Goal: Task Accomplishment & Management: Complete application form

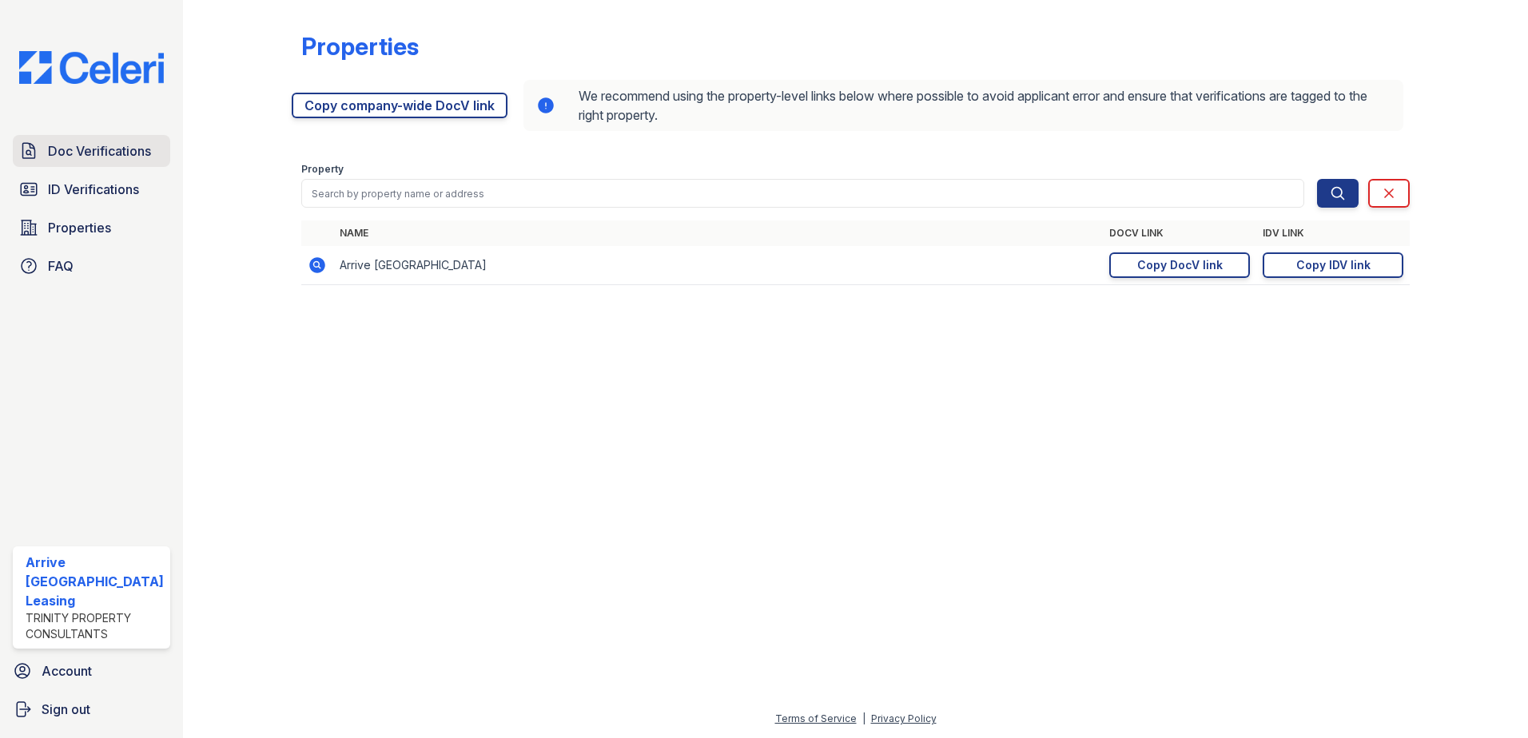
click at [101, 156] on span "Doc Verifications" at bounding box center [99, 150] width 103 height 19
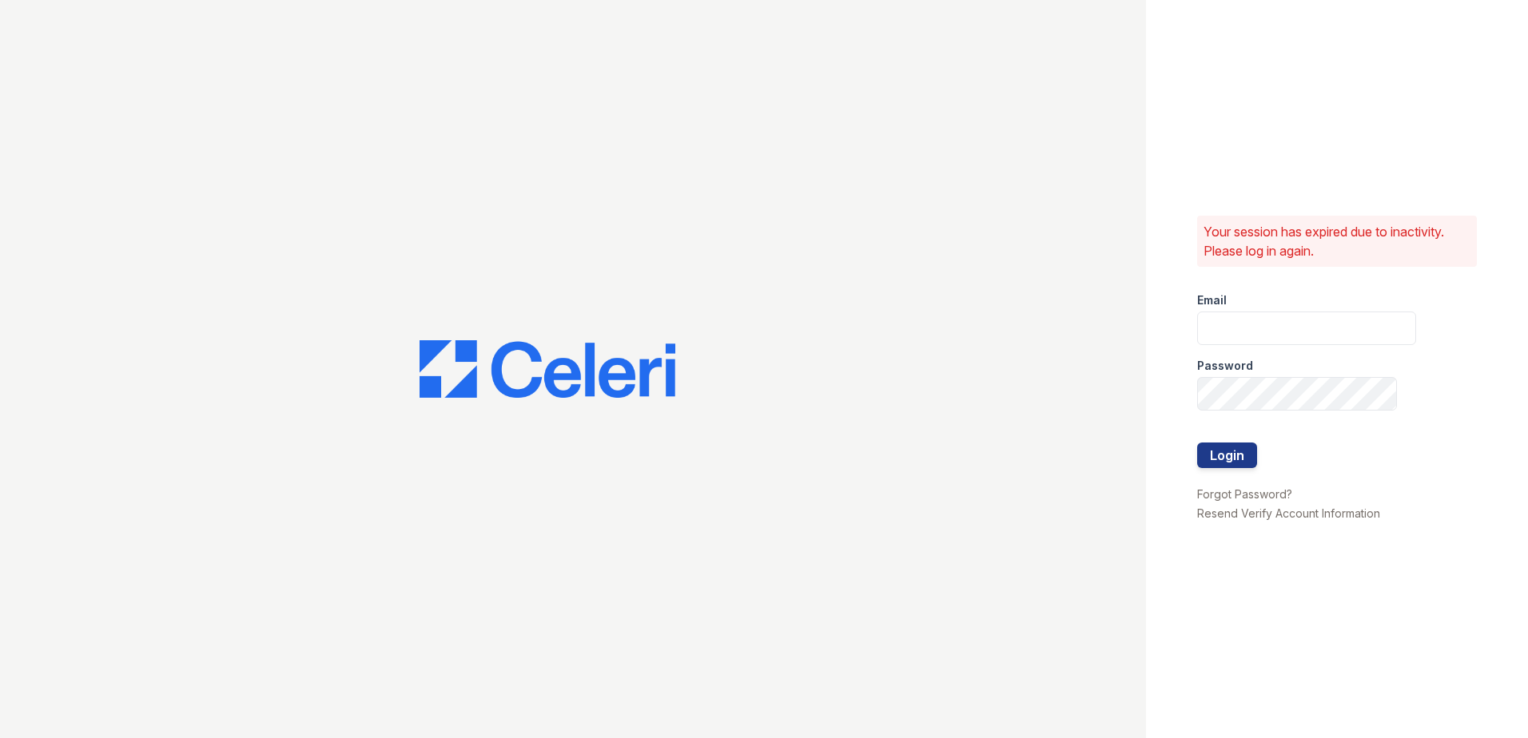
type input "arrivenorthbethesda@trinity-pm.com"
click at [1230, 466] on button "Login" at bounding box center [1227, 456] width 60 height 26
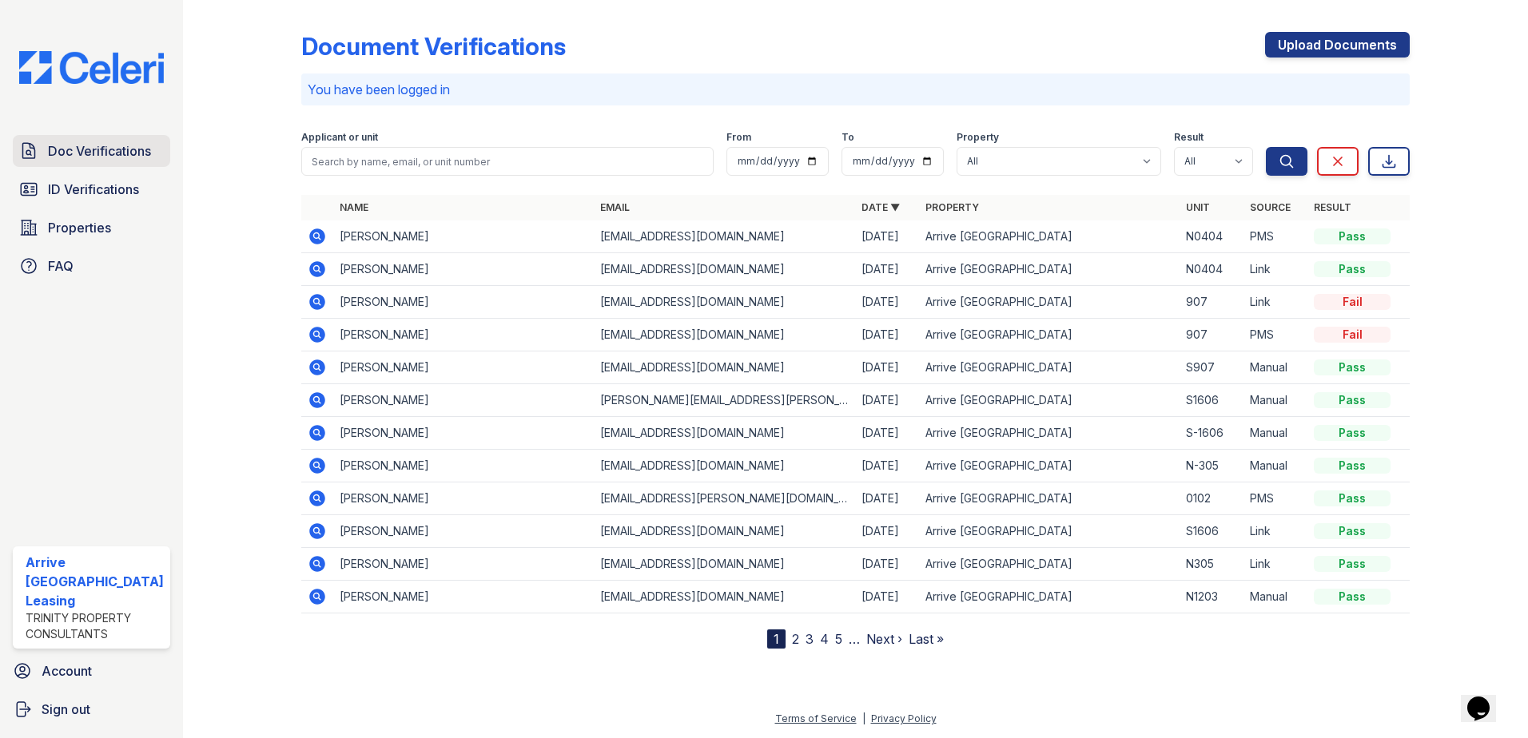
click at [101, 153] on span "Doc Verifications" at bounding box center [99, 150] width 103 height 19
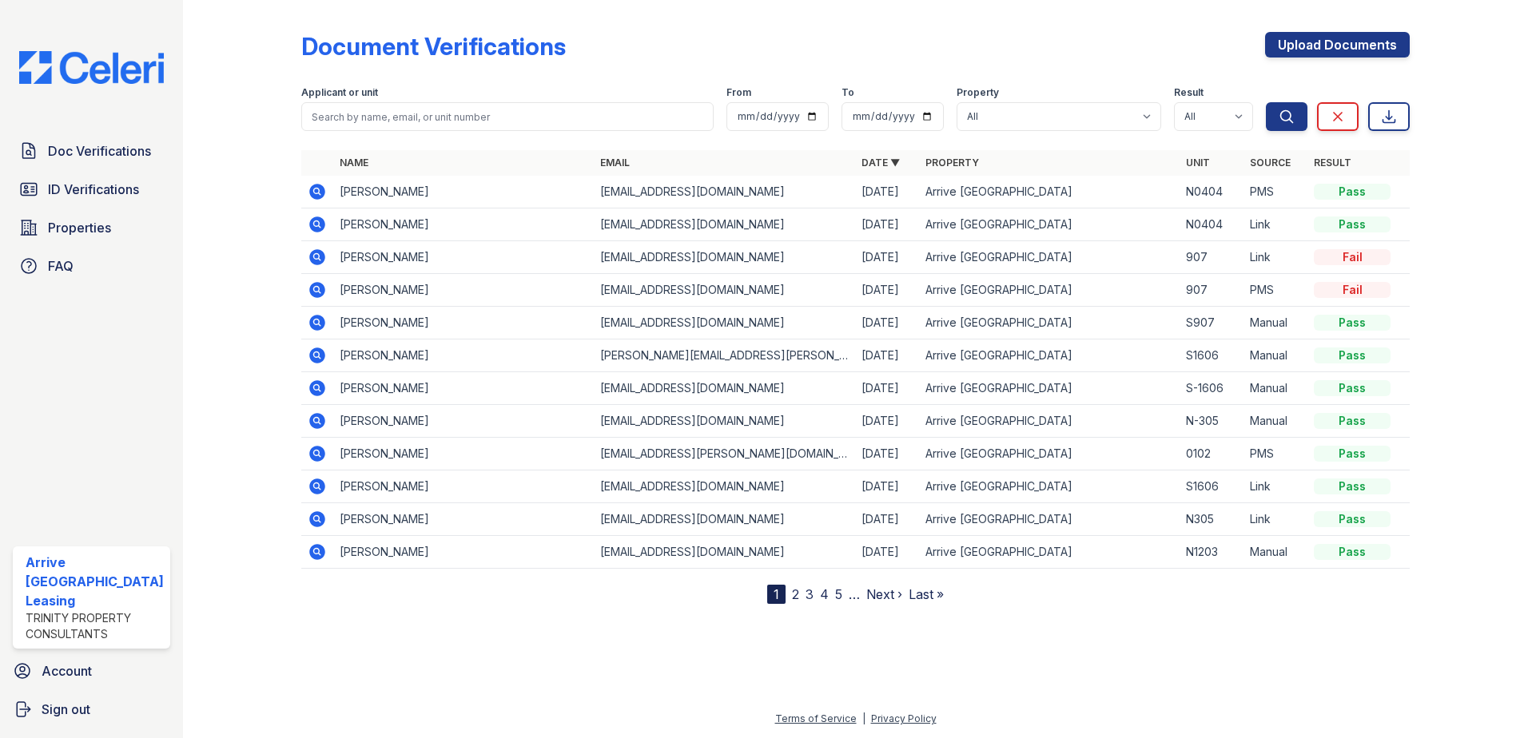
click at [316, 257] on icon at bounding box center [316, 256] width 4 height 4
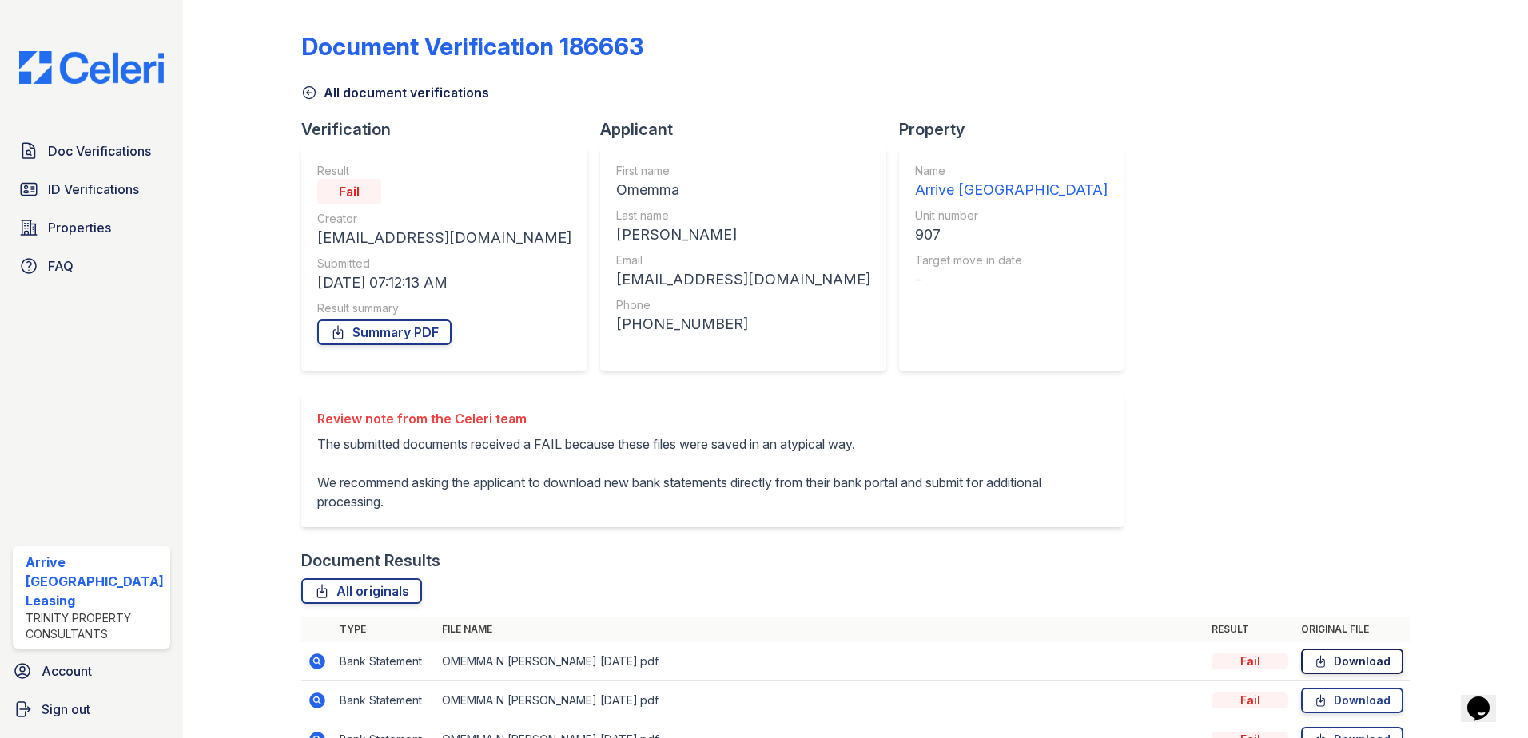
click at [1346, 674] on link "Download" at bounding box center [1352, 662] width 102 height 26
click at [128, 149] on span "Doc Verifications" at bounding box center [99, 150] width 103 height 19
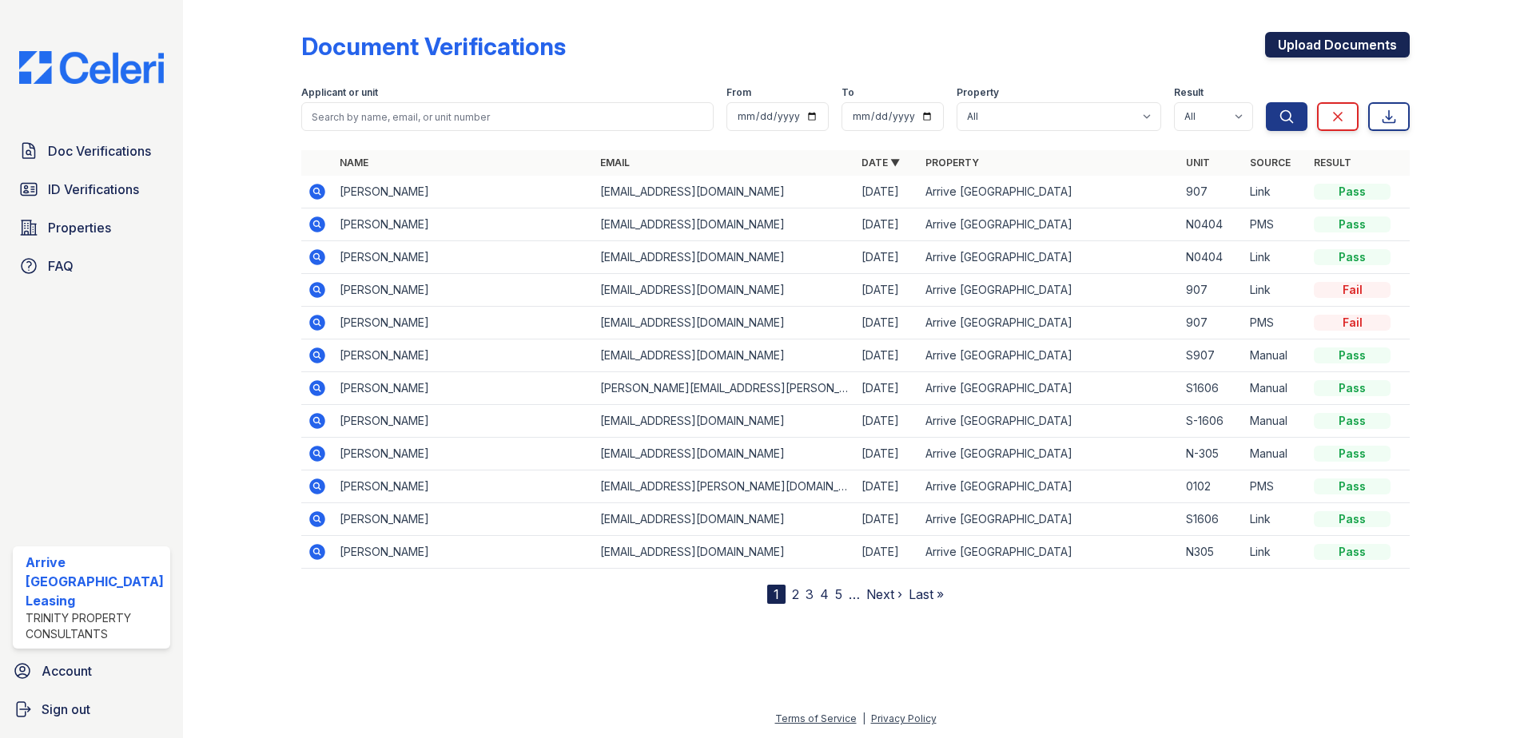
click at [1330, 48] on link "Upload Documents" at bounding box center [1337, 45] width 145 height 26
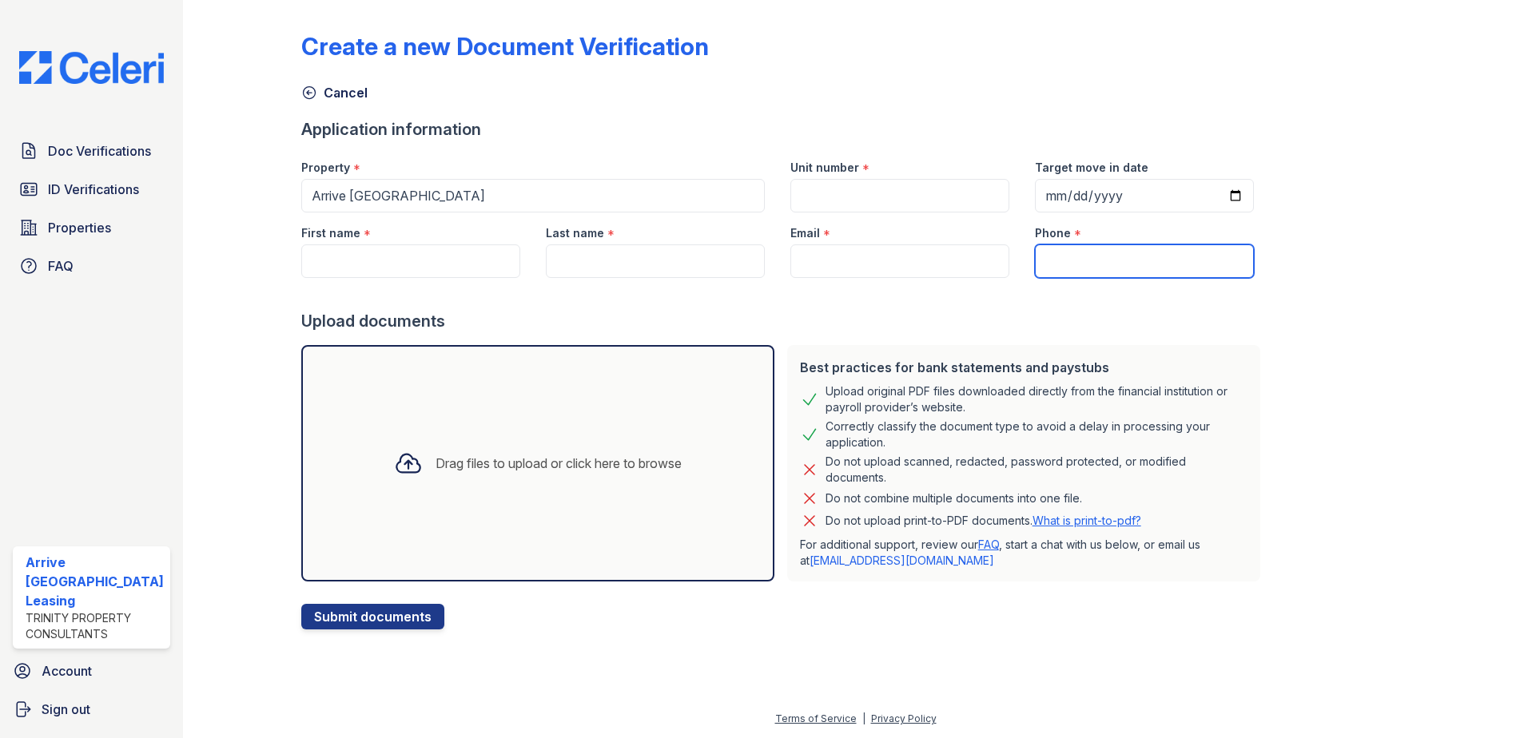
paste input "(240) 302-5391"
type input "(240) 302-5391"
paste input "[EMAIL_ADDRESS][DOMAIN_NAME]"
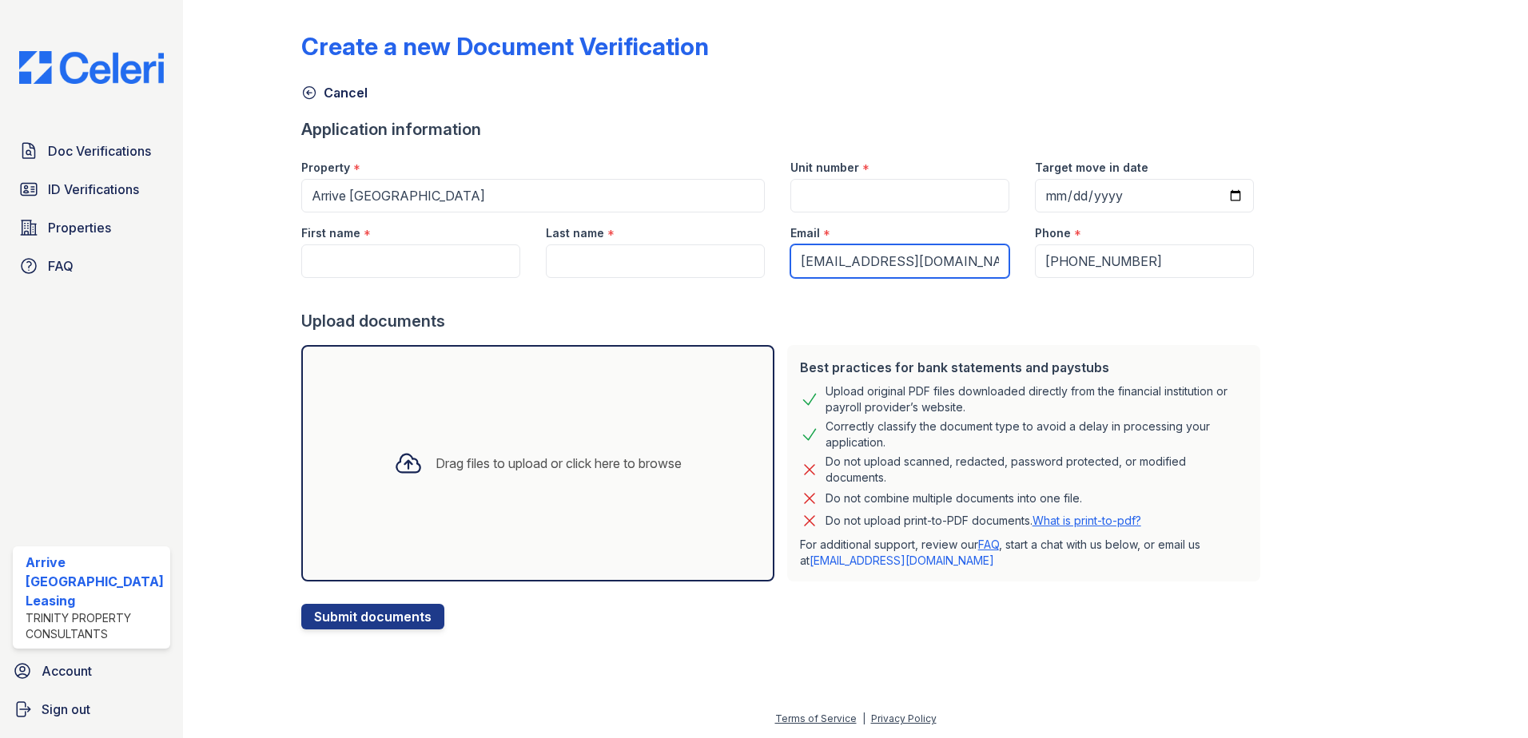
type input "[EMAIL_ADDRESS][DOMAIN_NAME]"
paste input "[PERSON_NAME]"
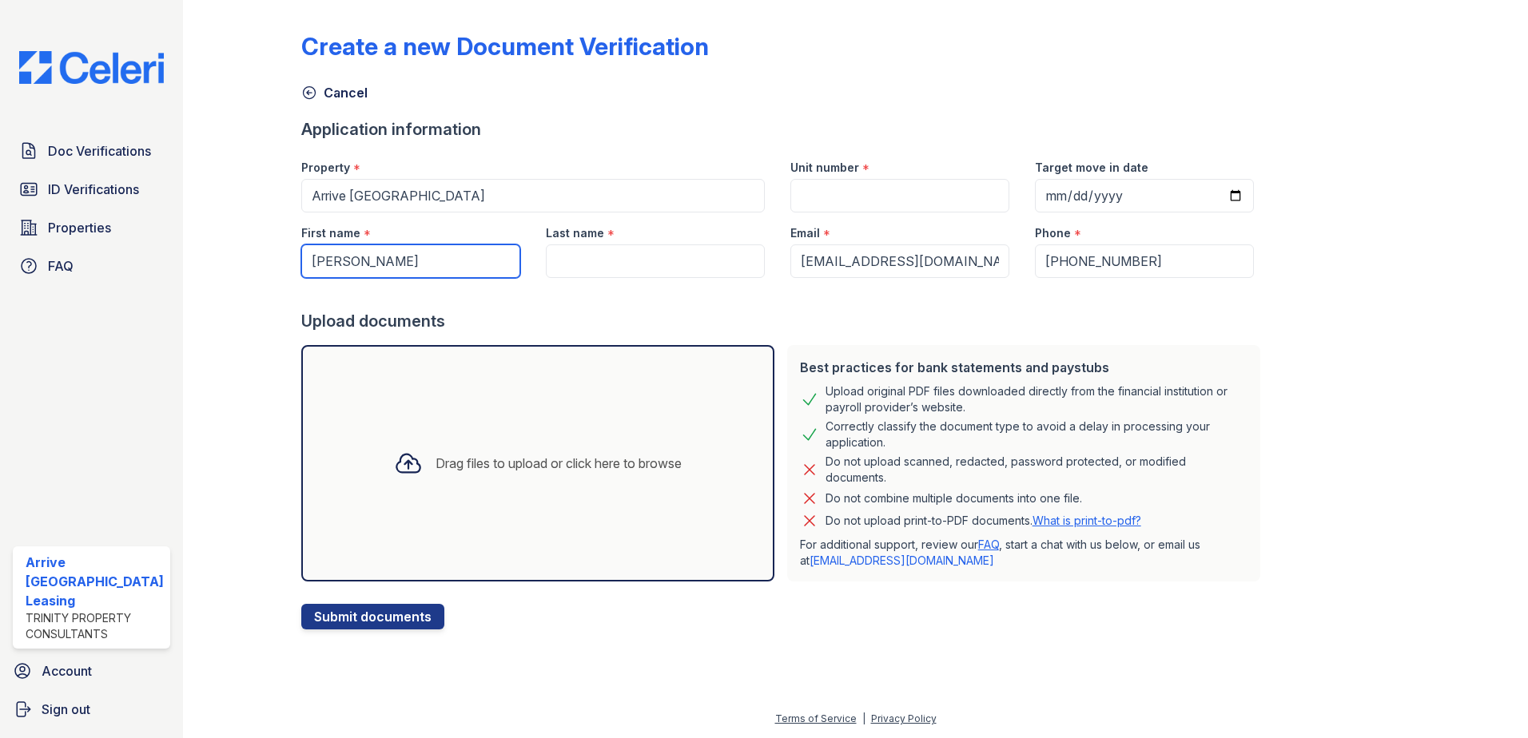
type input "[PERSON_NAME]"
type input "Senh"
click at [831, 197] on input "Unit number" at bounding box center [899, 196] width 219 height 34
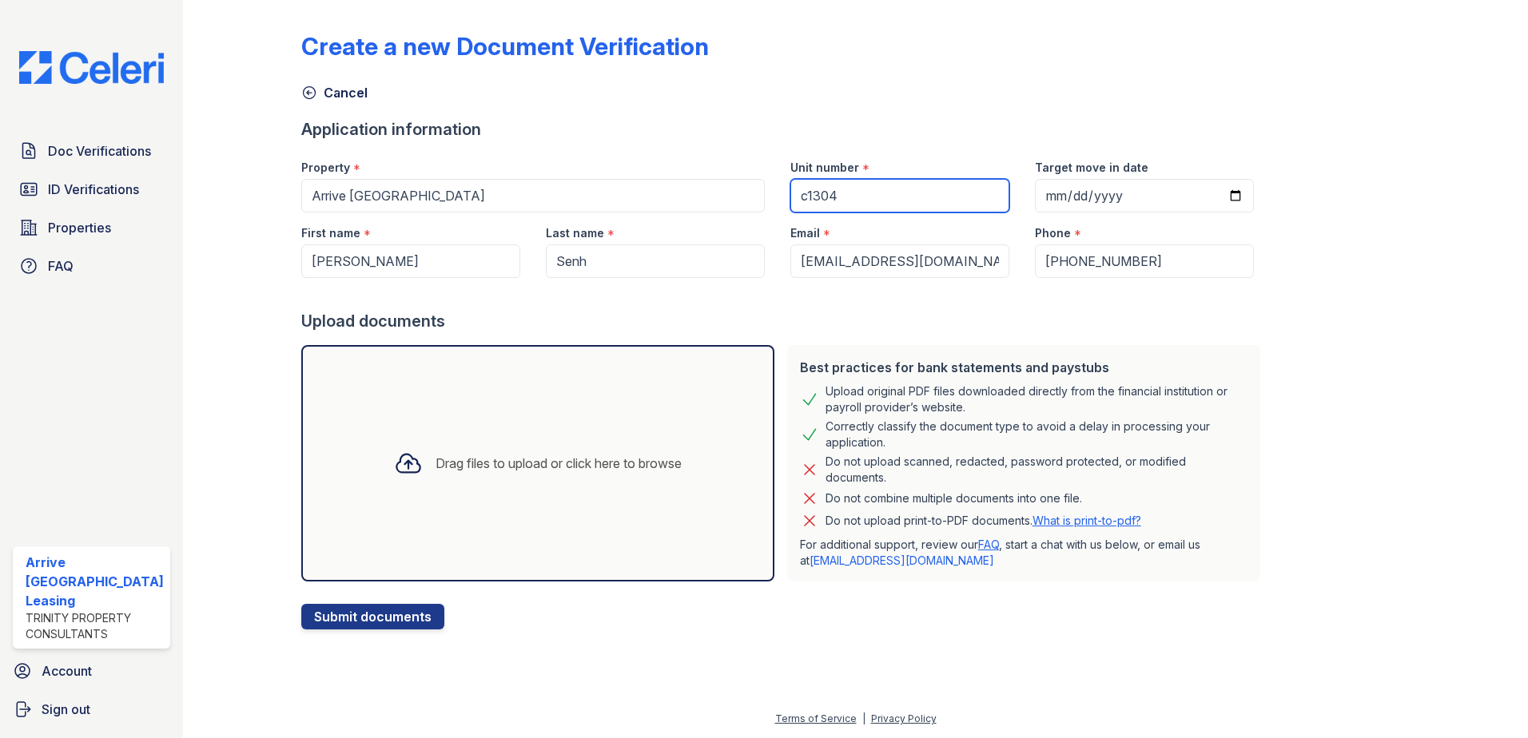
type input "c1304"
click at [1213, 195] on input "Target move in date" at bounding box center [1144, 196] width 219 height 34
type input "2025-10-18"
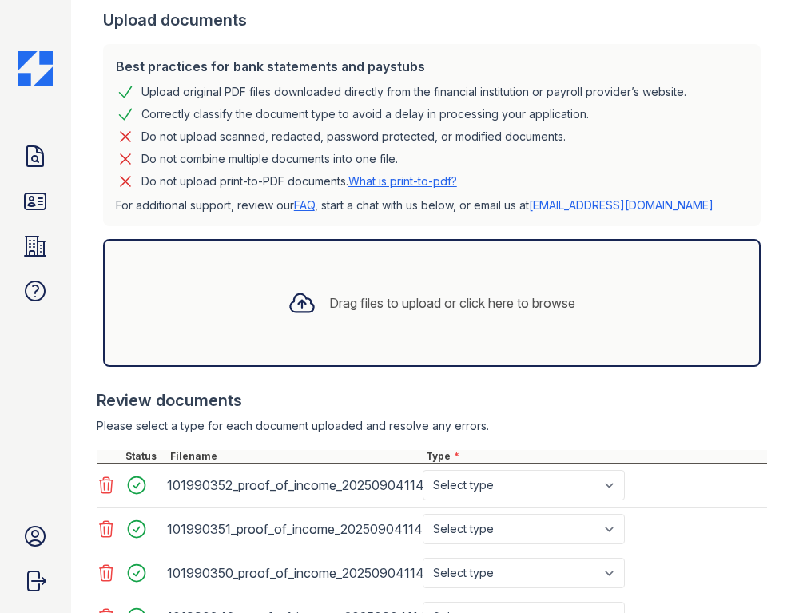
scroll to position [397, 0]
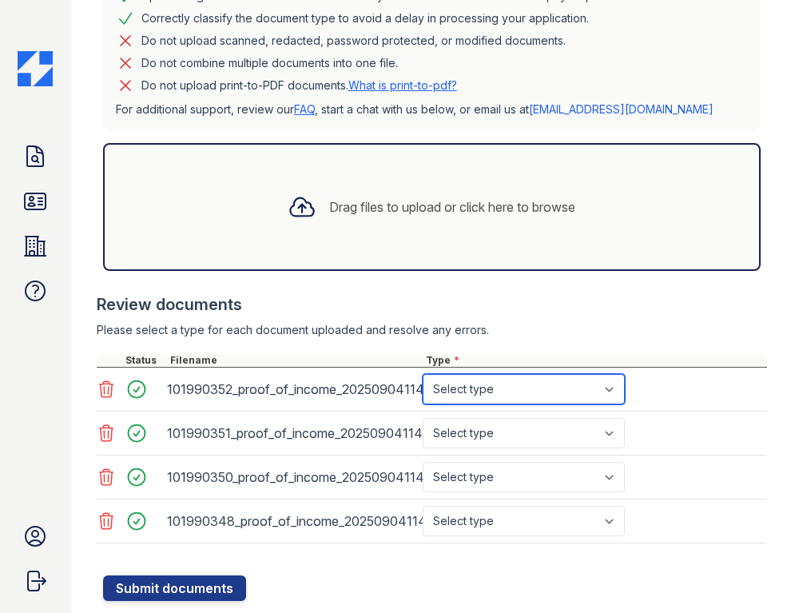
click at [611, 388] on select "Select type Paystub Bank Statement Offer Letter Tax Documents Benefit Award Let…" at bounding box center [524, 389] width 202 height 30
click at [423, 374] on select "Select type Paystub Bank Statement Offer Letter Tax Documents Benefit Award Let…" at bounding box center [524, 389] width 202 height 30
click at [614, 388] on select "Select type Paystub Bank Statement Offer Letter Tax Documents Benefit Award Let…" at bounding box center [524, 389] width 202 height 30
click at [423, 374] on select "Select type Paystub Bank Statement Offer Letter Tax Documents Benefit Award Let…" at bounding box center [524, 389] width 202 height 30
click at [622, 381] on select "Select type Paystub Bank Statement Offer Letter Tax Documents Benefit Award Let…" at bounding box center [524, 389] width 202 height 30
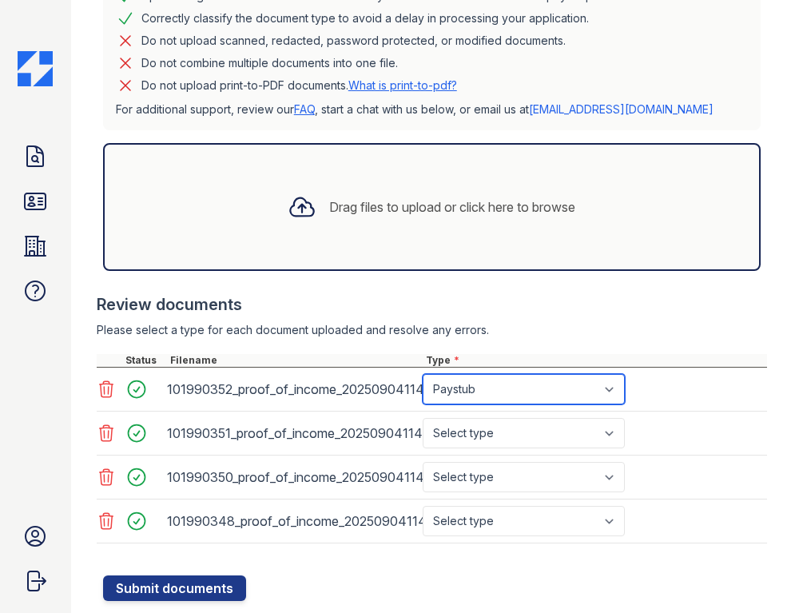
select select "bank_statement"
click at [423, 374] on select "Select type Paystub Bank Statement Offer Letter Tax Documents Benefit Award Let…" at bounding box center [524, 389] width 202 height 30
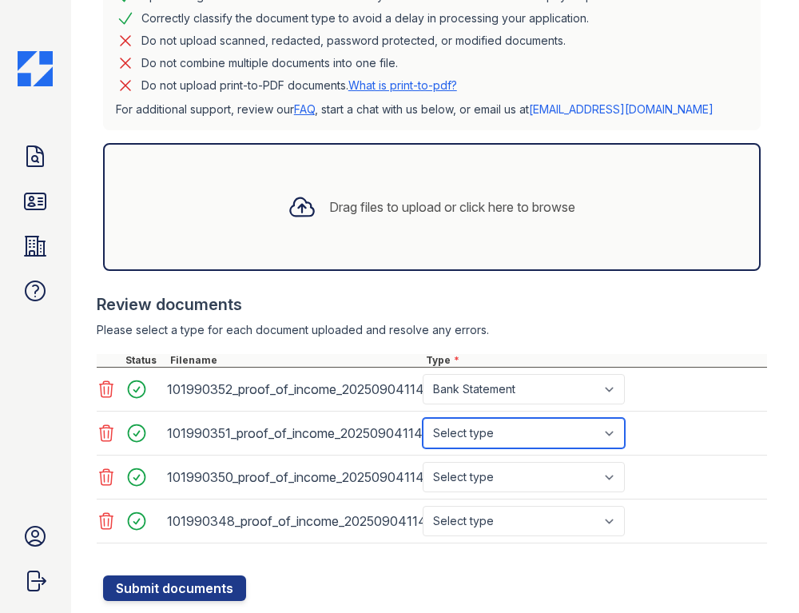
click at [601, 433] on select "Select type Paystub Bank Statement Offer Letter Tax Documents Benefit Award Let…" at bounding box center [524, 433] width 202 height 30
select select "bank_statement"
click at [423, 418] on select "Select type Paystub Bank Statement Offer Letter Tax Documents Benefit Award Let…" at bounding box center [524, 433] width 202 height 30
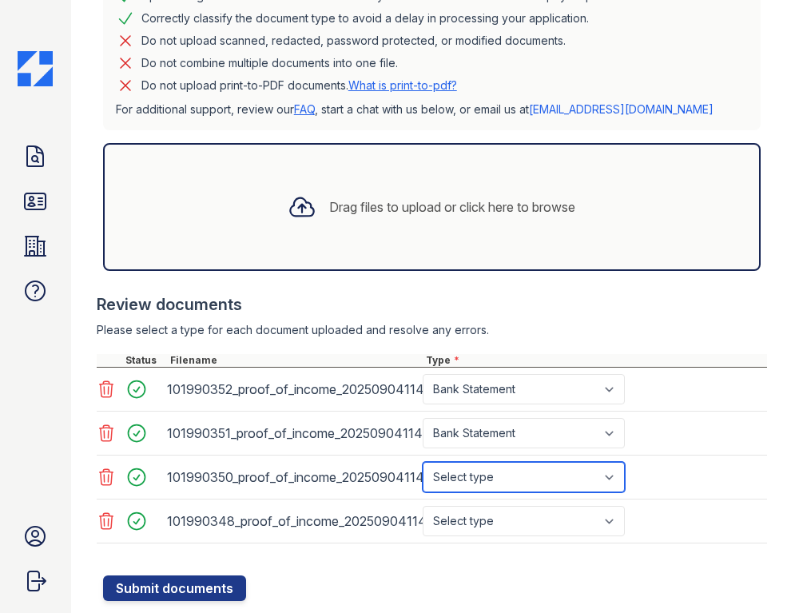
click at [610, 476] on select "Select type Paystub Bank Statement Offer Letter Tax Documents Benefit Award Let…" at bounding box center [524, 477] width 202 height 30
select select "bank_statement"
click at [423, 462] on select "Select type Paystub Bank Statement Offer Letter Tax Documents Benefit Award Let…" at bounding box center [524, 477] width 202 height 30
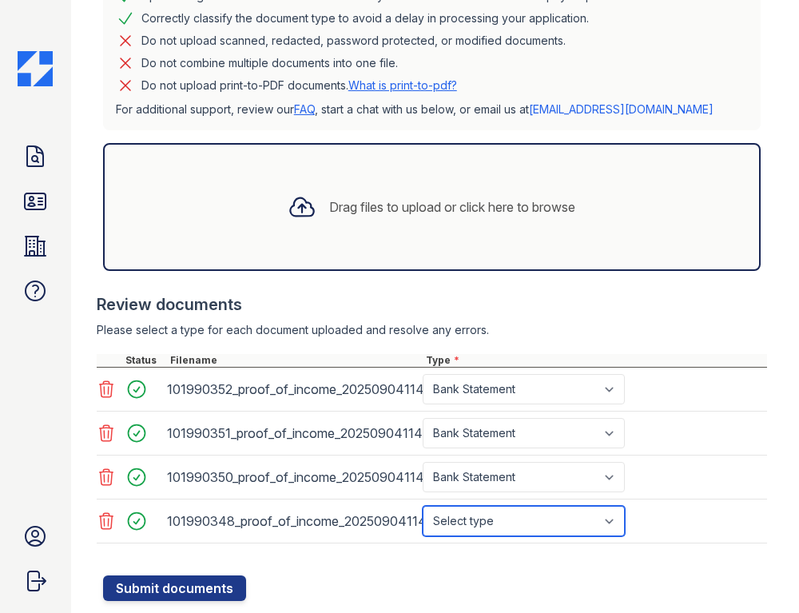
click at [614, 519] on select "Select type Paystub Bank Statement Offer Letter Tax Documents Benefit Award Let…" at bounding box center [524, 521] width 202 height 30
select select "bank_statement"
click at [423, 506] on select "Select type Paystub Bank Statement Offer Letter Tax Documents Benefit Award Let…" at bounding box center [524, 521] width 202 height 30
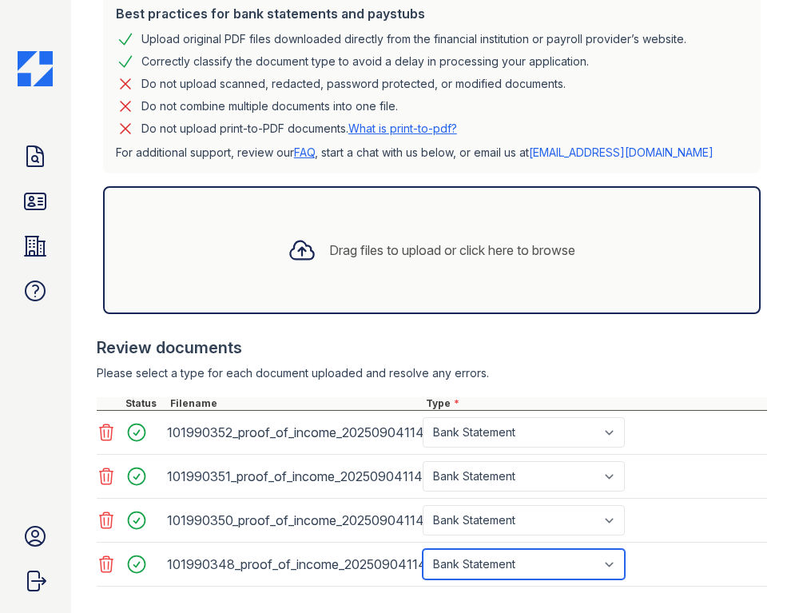
scroll to position [400, 0]
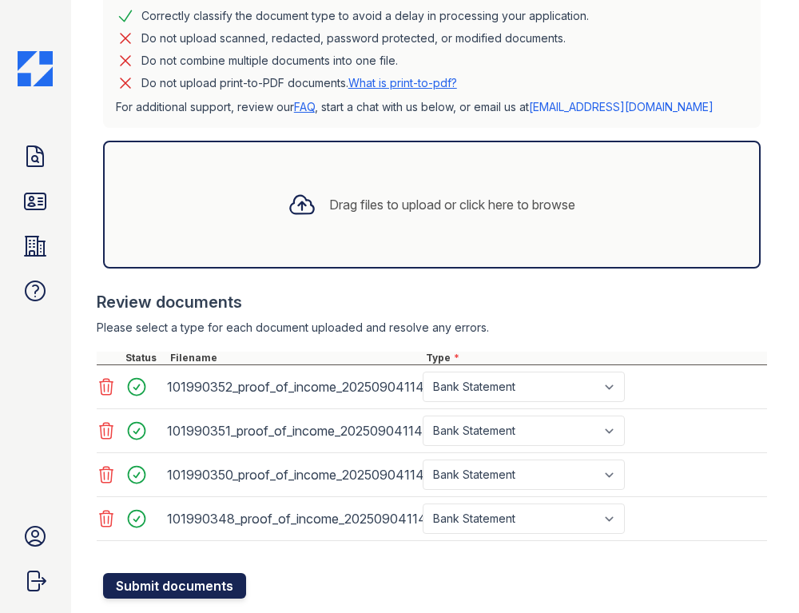
click at [143, 579] on button "Submit documents" at bounding box center [174, 586] width 143 height 26
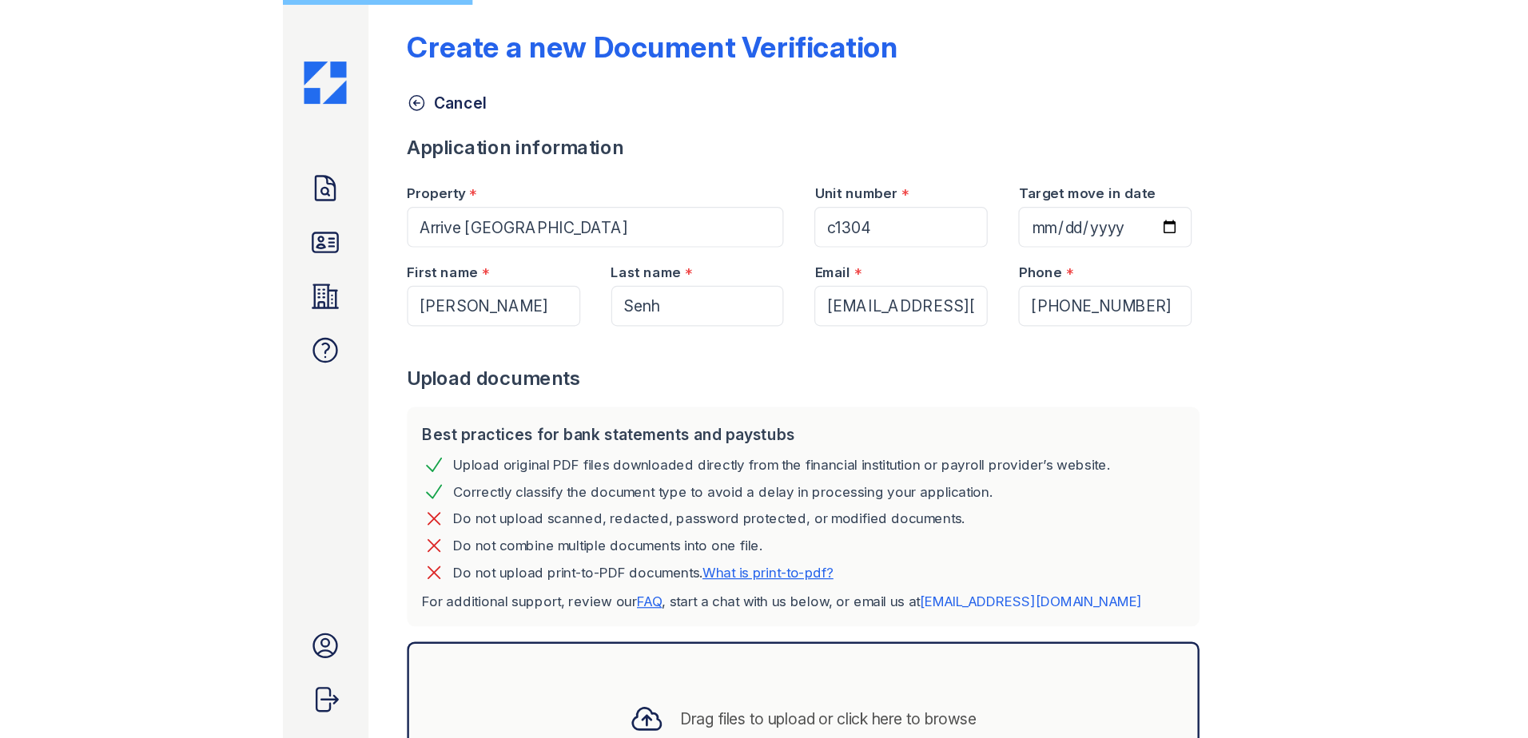
scroll to position [0, 0]
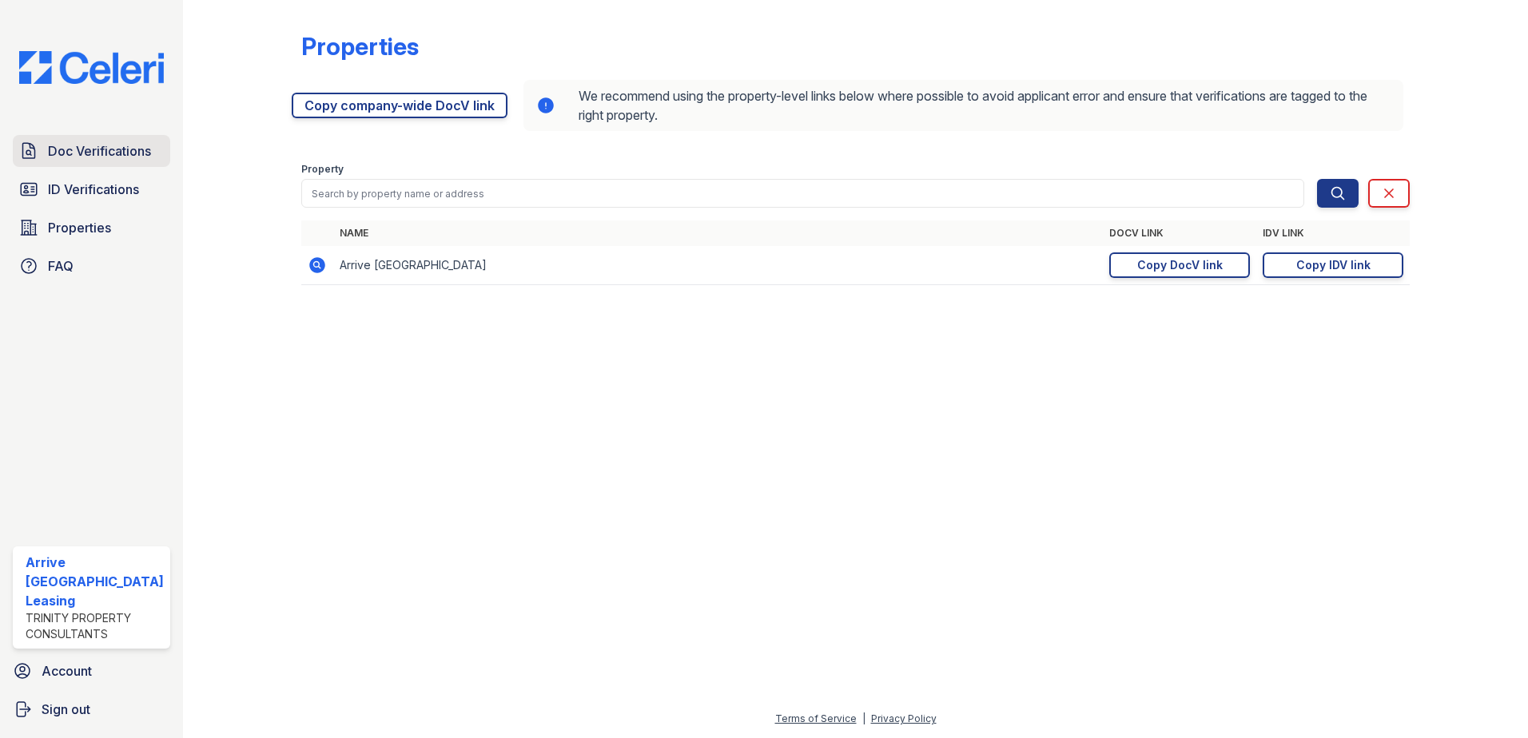
click at [109, 147] on span "Doc Verifications" at bounding box center [99, 150] width 103 height 19
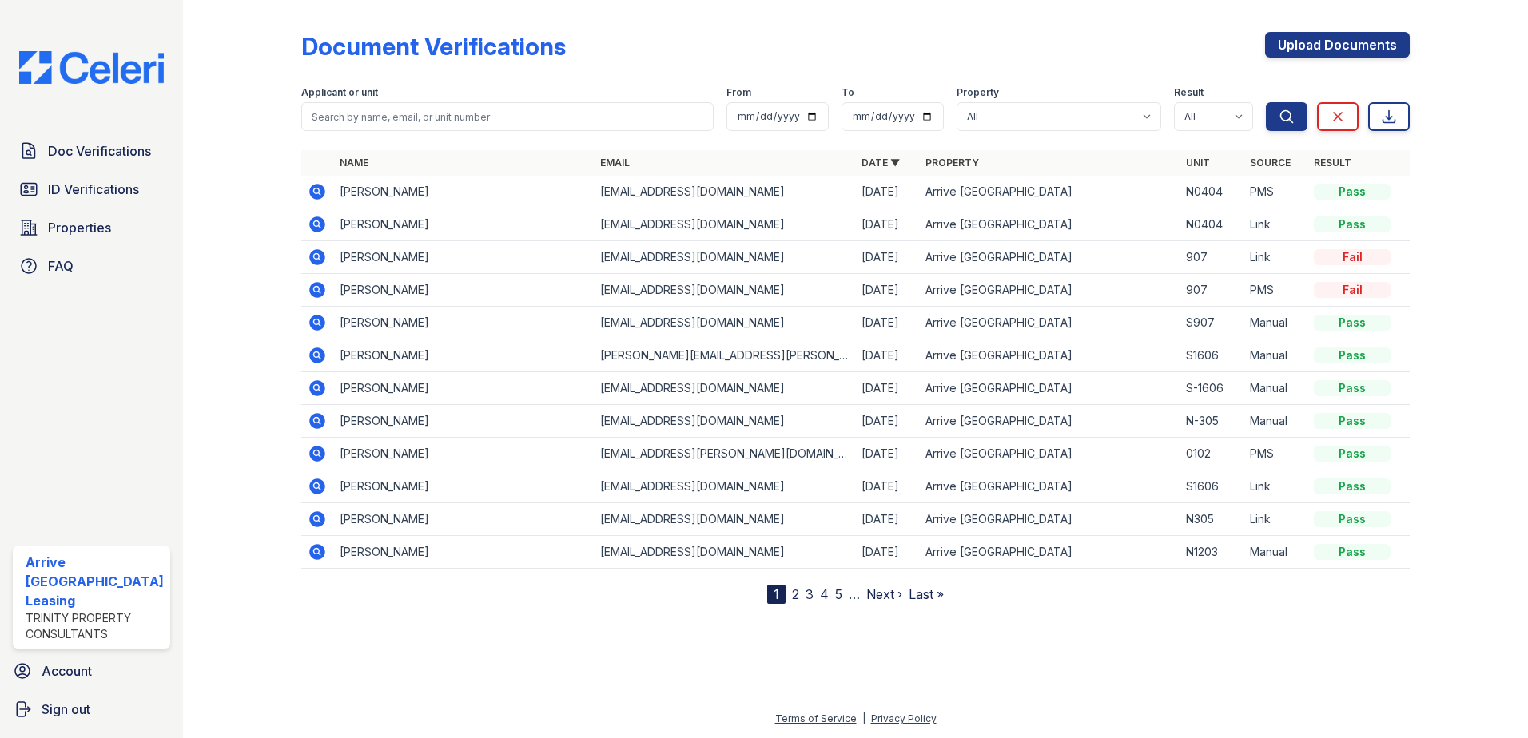
click at [796, 601] on link "2" at bounding box center [795, 595] width 7 height 16
click at [803, 596] on link "1" at bounding box center [804, 595] width 6 height 16
click at [320, 453] on icon at bounding box center [317, 454] width 16 height 16
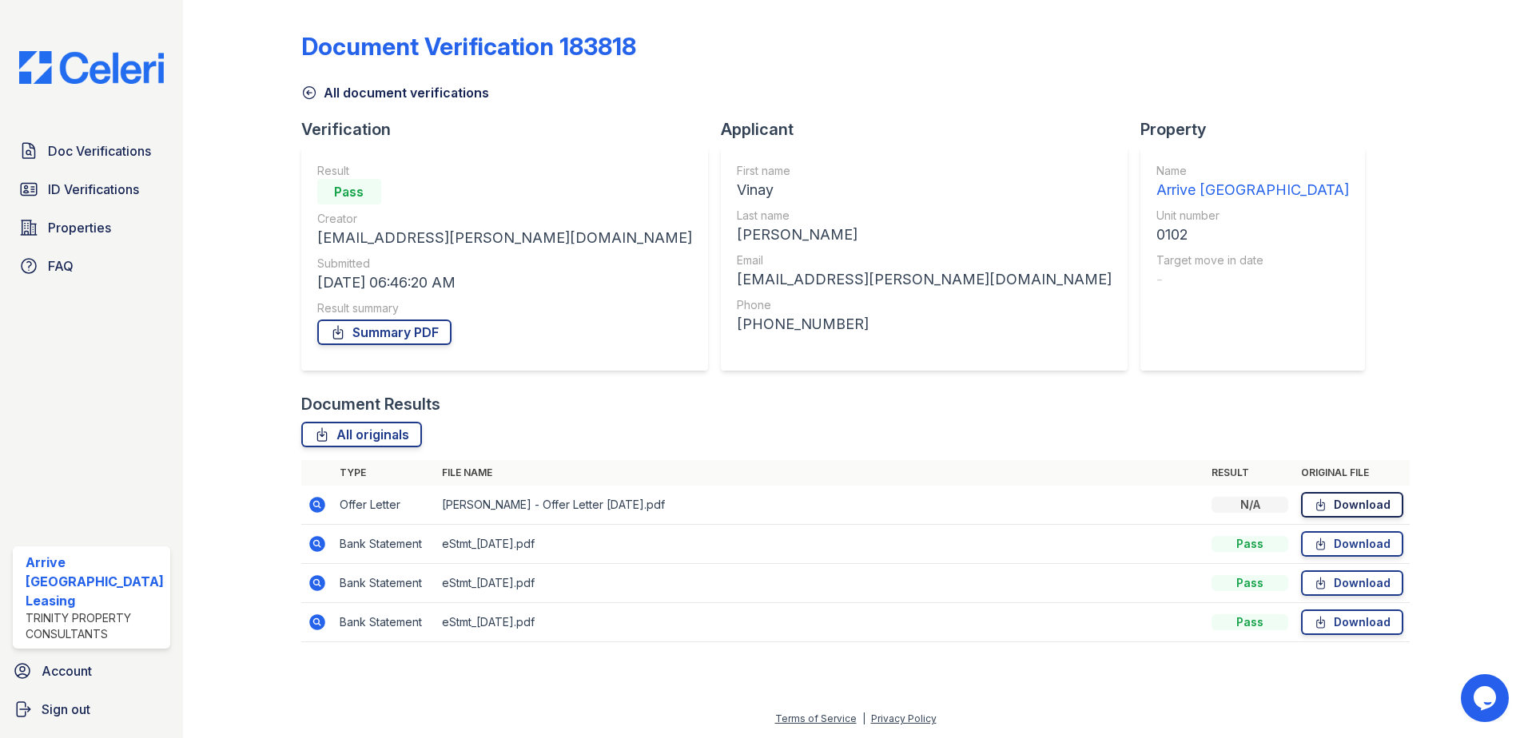
click at [1350, 507] on link "Download" at bounding box center [1352, 505] width 102 height 26
drag, startPoint x: 1346, startPoint y: 536, endPoint x: 1351, endPoint y: 560, distance: 24.4
click at [1346, 536] on link "Download" at bounding box center [1352, 544] width 102 height 26
click at [1342, 583] on link "Download" at bounding box center [1352, 584] width 102 height 26
click at [1358, 618] on link "Download" at bounding box center [1352, 623] width 102 height 26
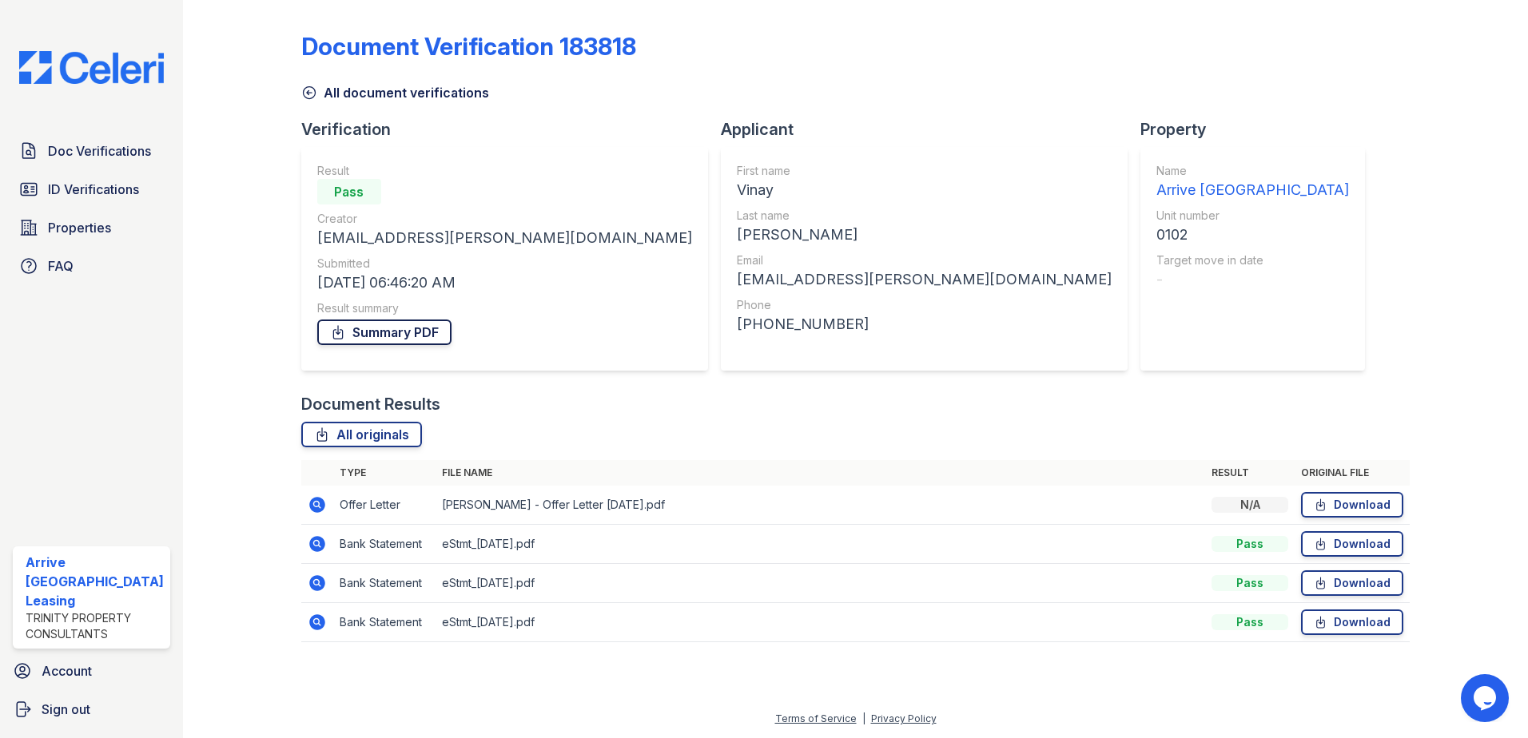
click at [409, 333] on link "Summary PDF" at bounding box center [384, 333] width 134 height 26
click at [101, 151] on span "Doc Verifications" at bounding box center [99, 150] width 103 height 19
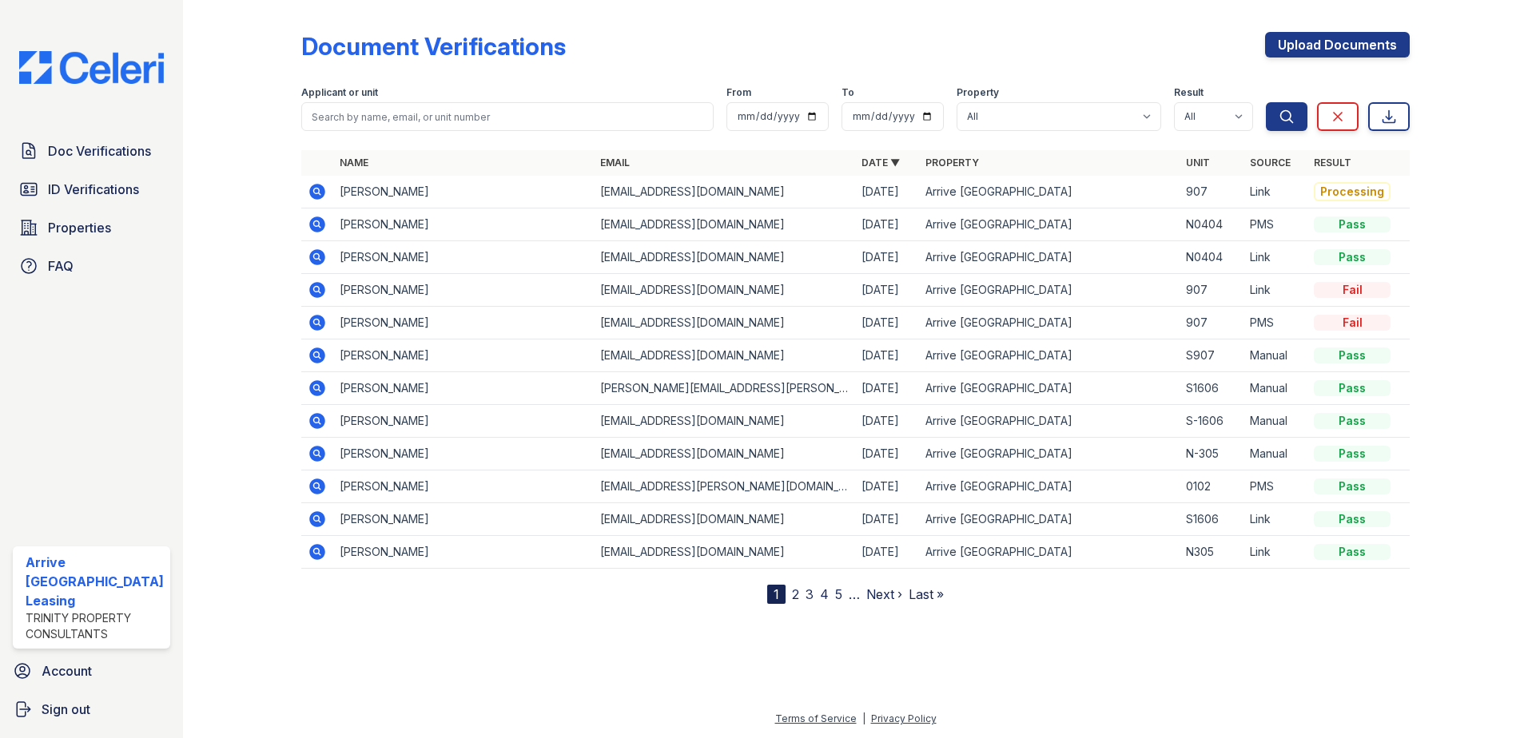
click at [316, 190] on icon at bounding box center [316, 191] width 4 height 4
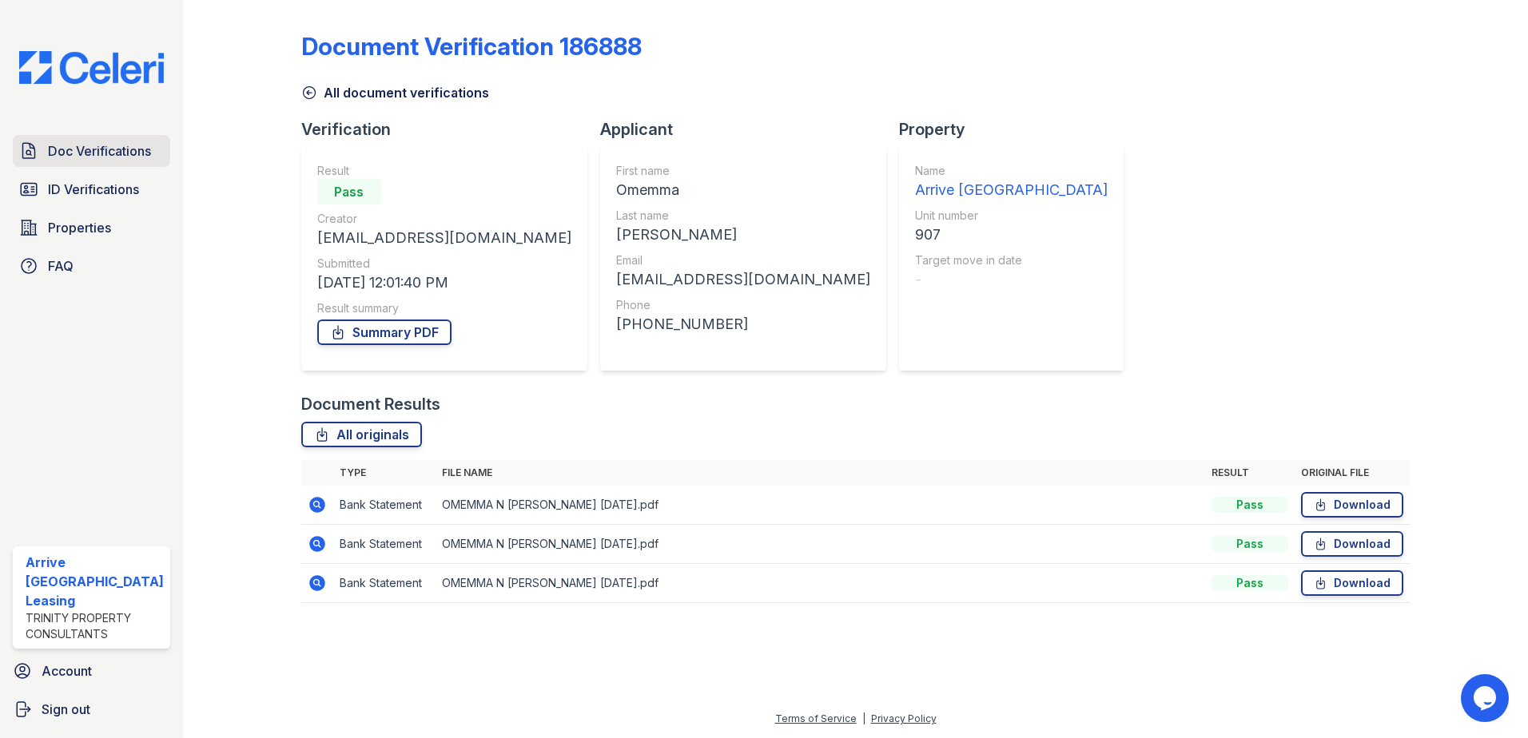
click at [115, 153] on span "Doc Verifications" at bounding box center [99, 150] width 103 height 19
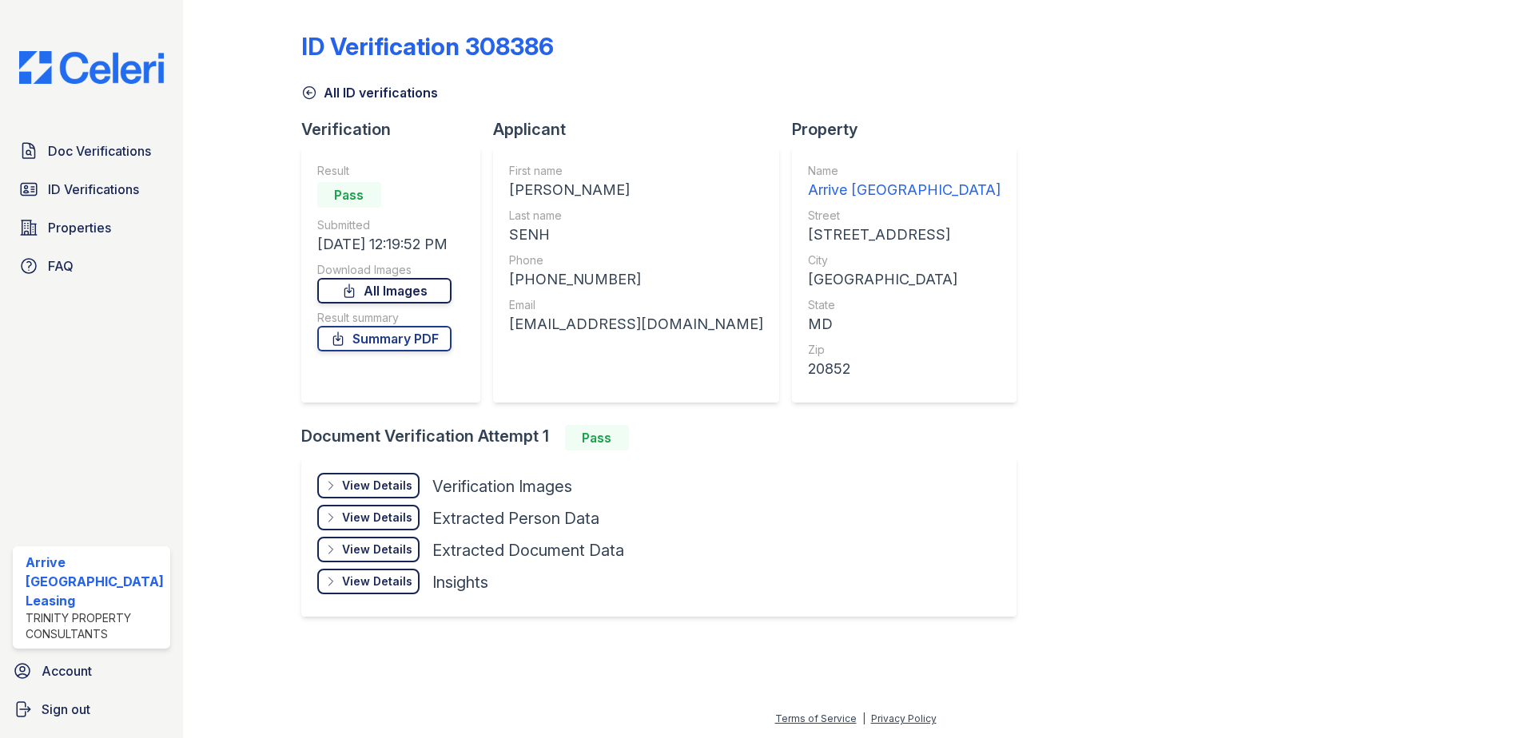
drag, startPoint x: 401, startPoint y: 276, endPoint x: 399, endPoint y: 287, distance: 11.4
click at [401, 276] on div "Download Images" at bounding box center [384, 270] width 134 height 16
click at [399, 285] on link "All Images" at bounding box center [384, 291] width 134 height 26
click at [404, 332] on link "Summary PDF" at bounding box center [384, 339] width 134 height 26
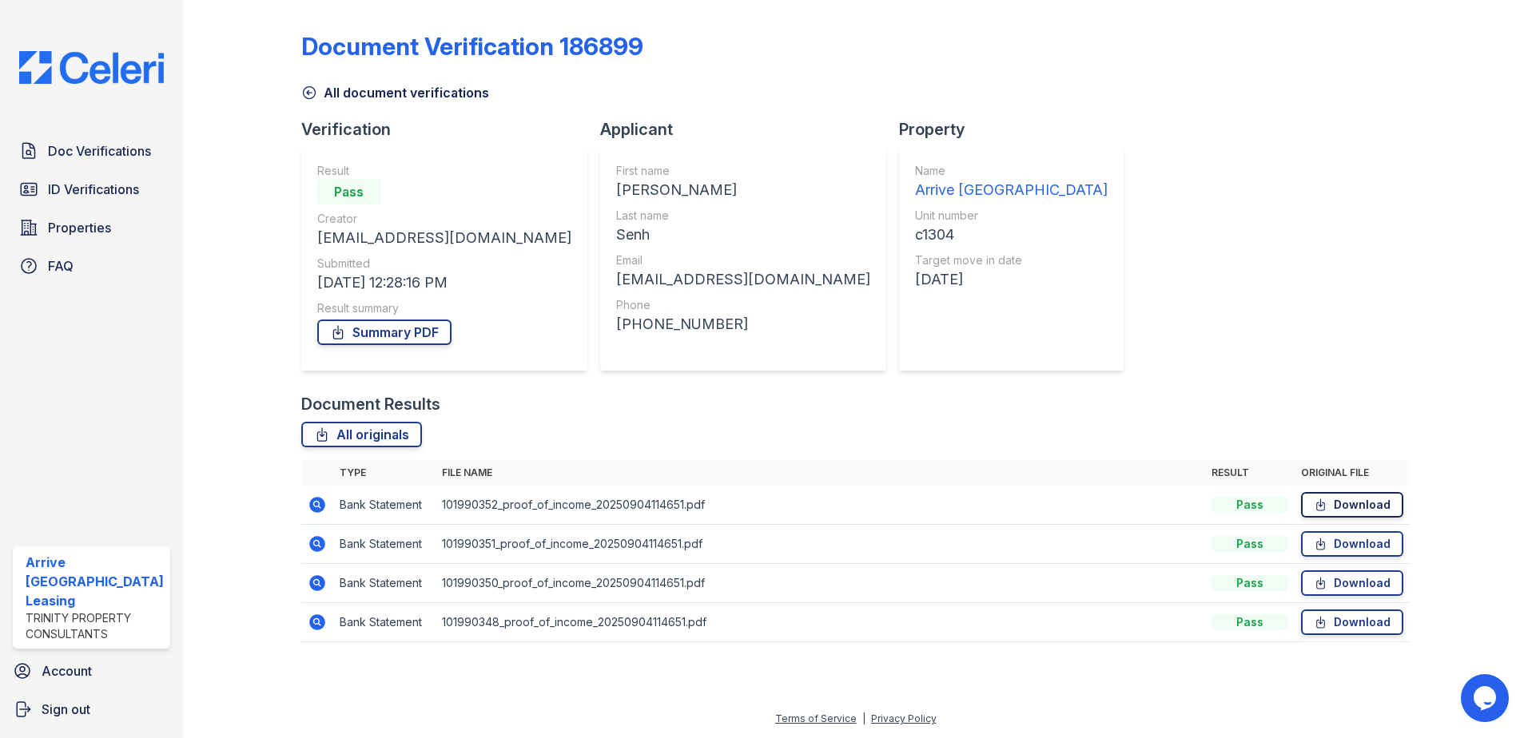
click at [1322, 504] on icon at bounding box center [1321, 505] width 14 height 16
click at [1356, 546] on link "Download" at bounding box center [1352, 544] width 102 height 26
click at [405, 336] on link "Summary PDF" at bounding box center [384, 333] width 134 height 26
